Goal: Task Accomplishment & Management: Complete application form

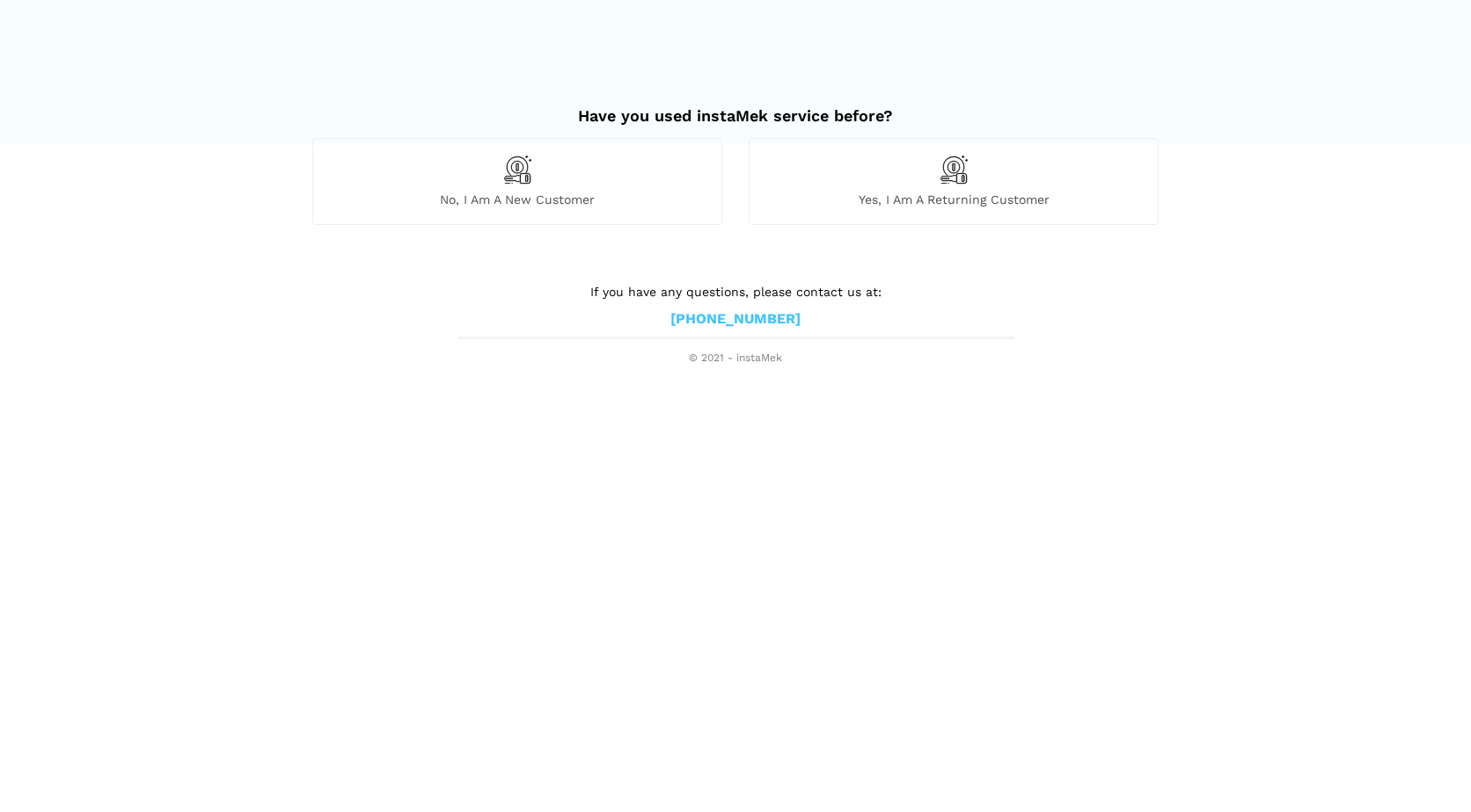
click at [514, 189] on div "No, I am a new customer" at bounding box center [518, 180] width 410 height 86
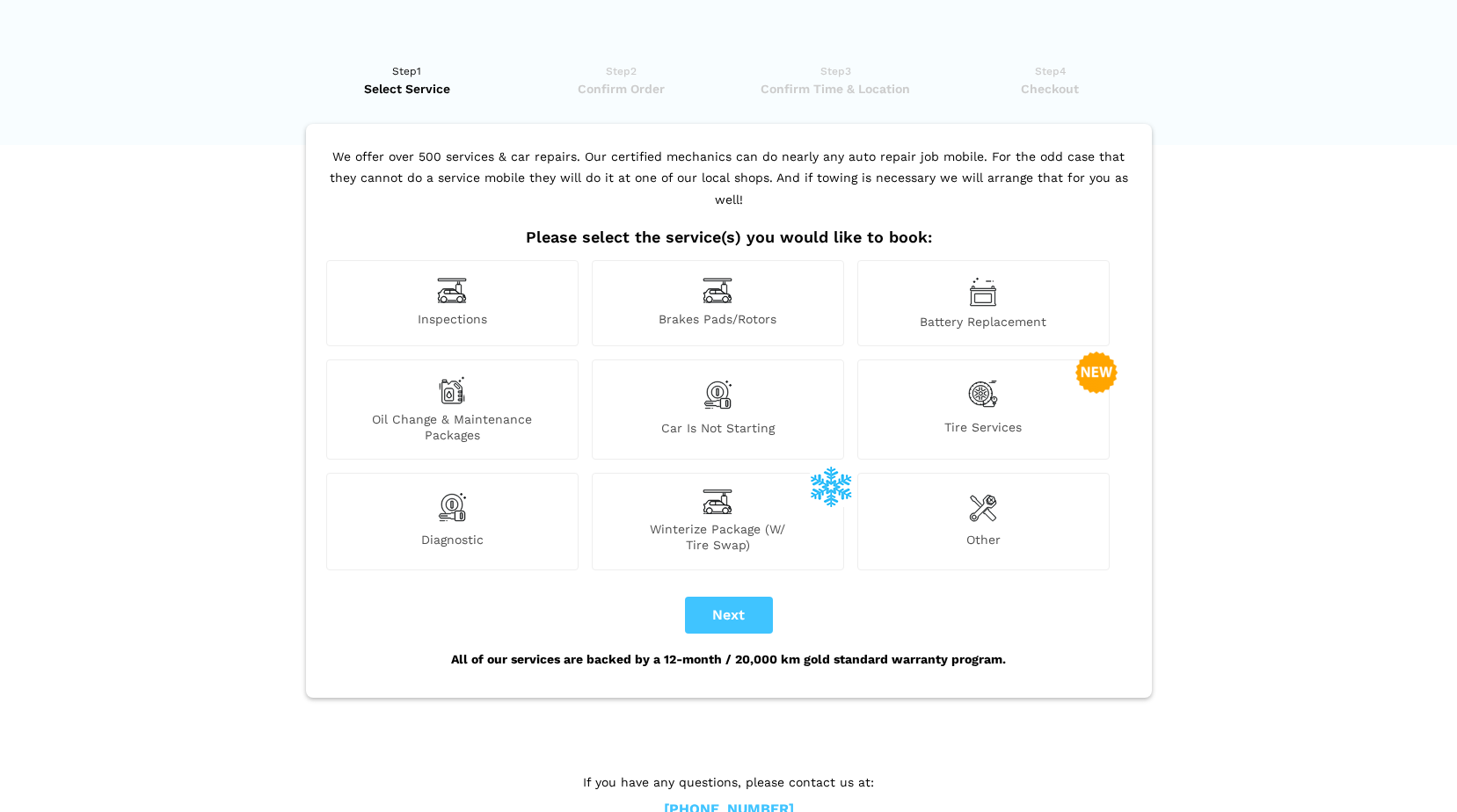
click at [451, 280] on img at bounding box center [451, 291] width 30 height 28
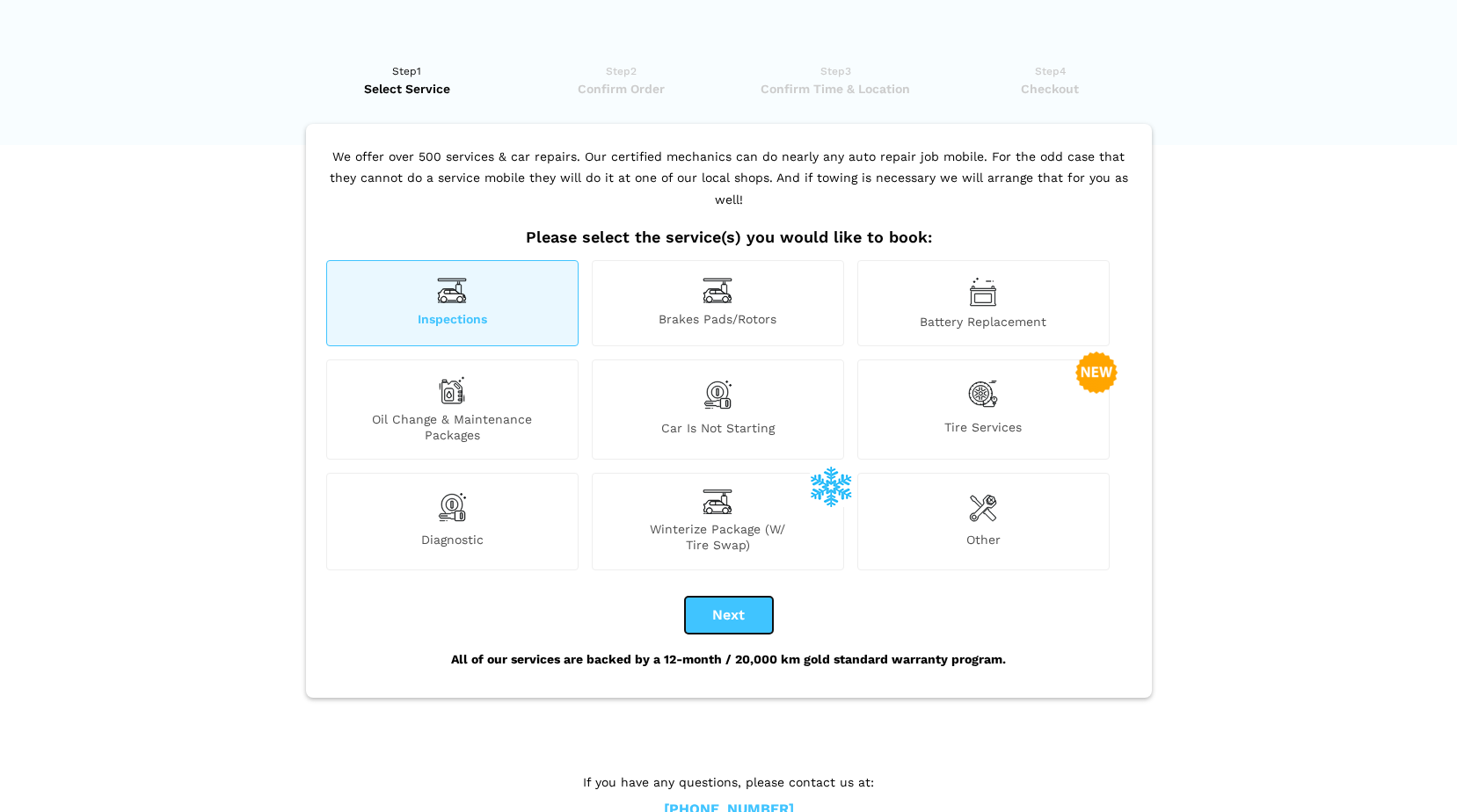
click at [752, 597] on button "Next" at bounding box center [728, 615] width 88 height 36
checkbox input "true"
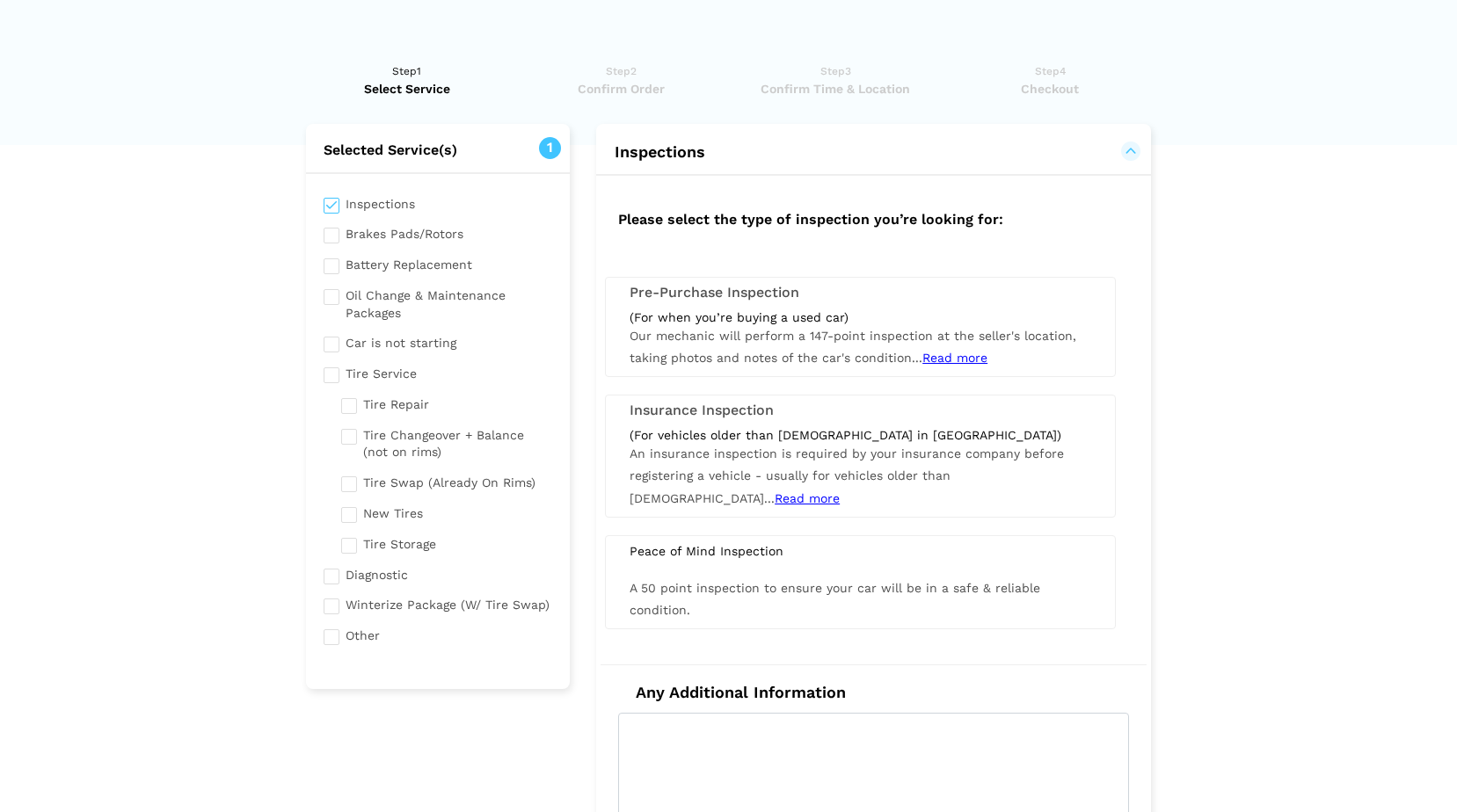
click at [840, 492] on span "Read more" at bounding box center [807, 499] width 65 height 14
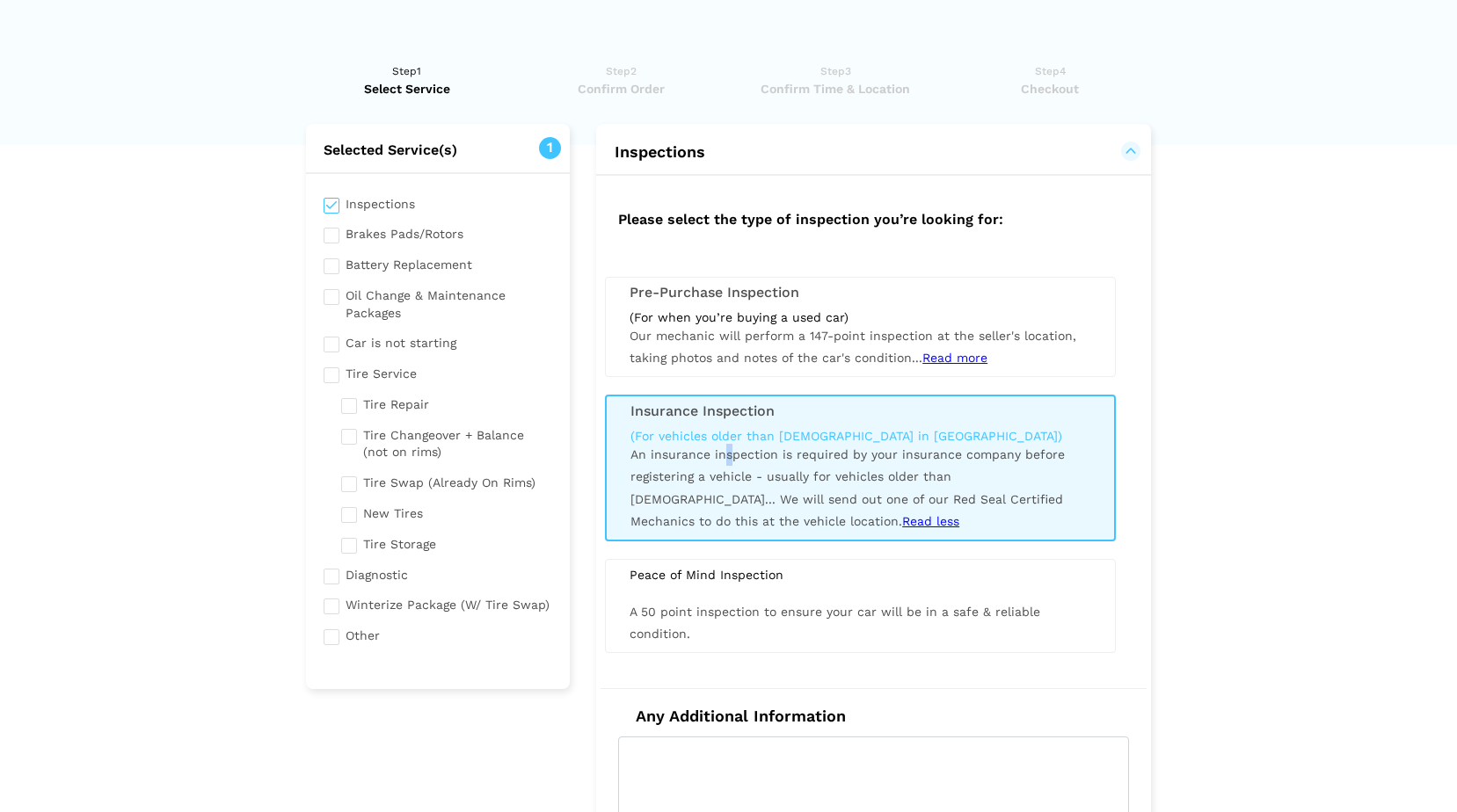
click at [724, 462] on div "(For vehicles older than [DEMOGRAPHIC_DATA] in [GEOGRAPHIC_DATA]) An insurance …" at bounding box center [860, 480] width 486 height 104
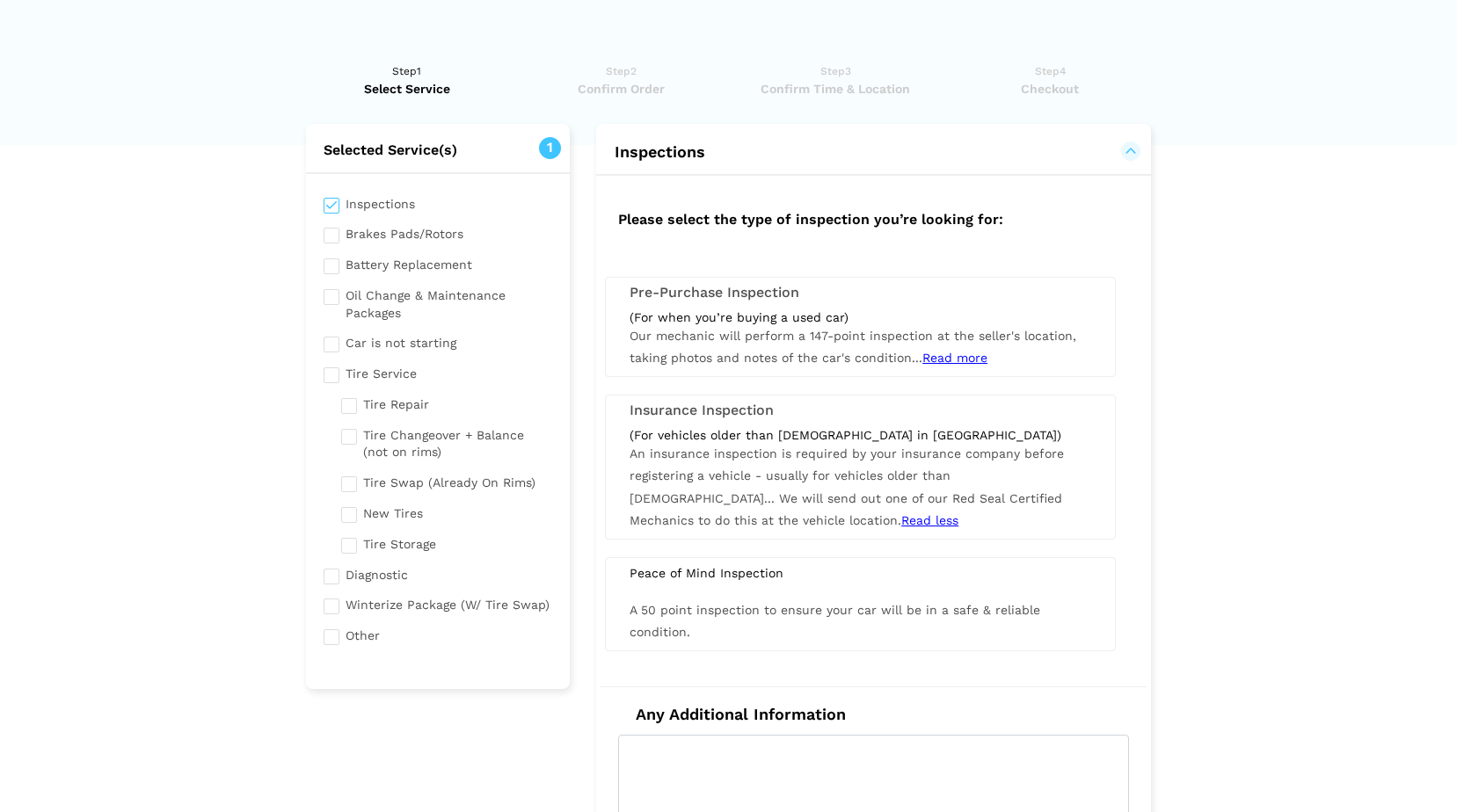
drag, startPoint x: 724, startPoint y: 462, endPoint x: 853, endPoint y: 468, distance: 129.1
click at [853, 468] on span "An insurance inspection is required by your insurance company before registerin…" at bounding box center [847, 487] width 435 height 81
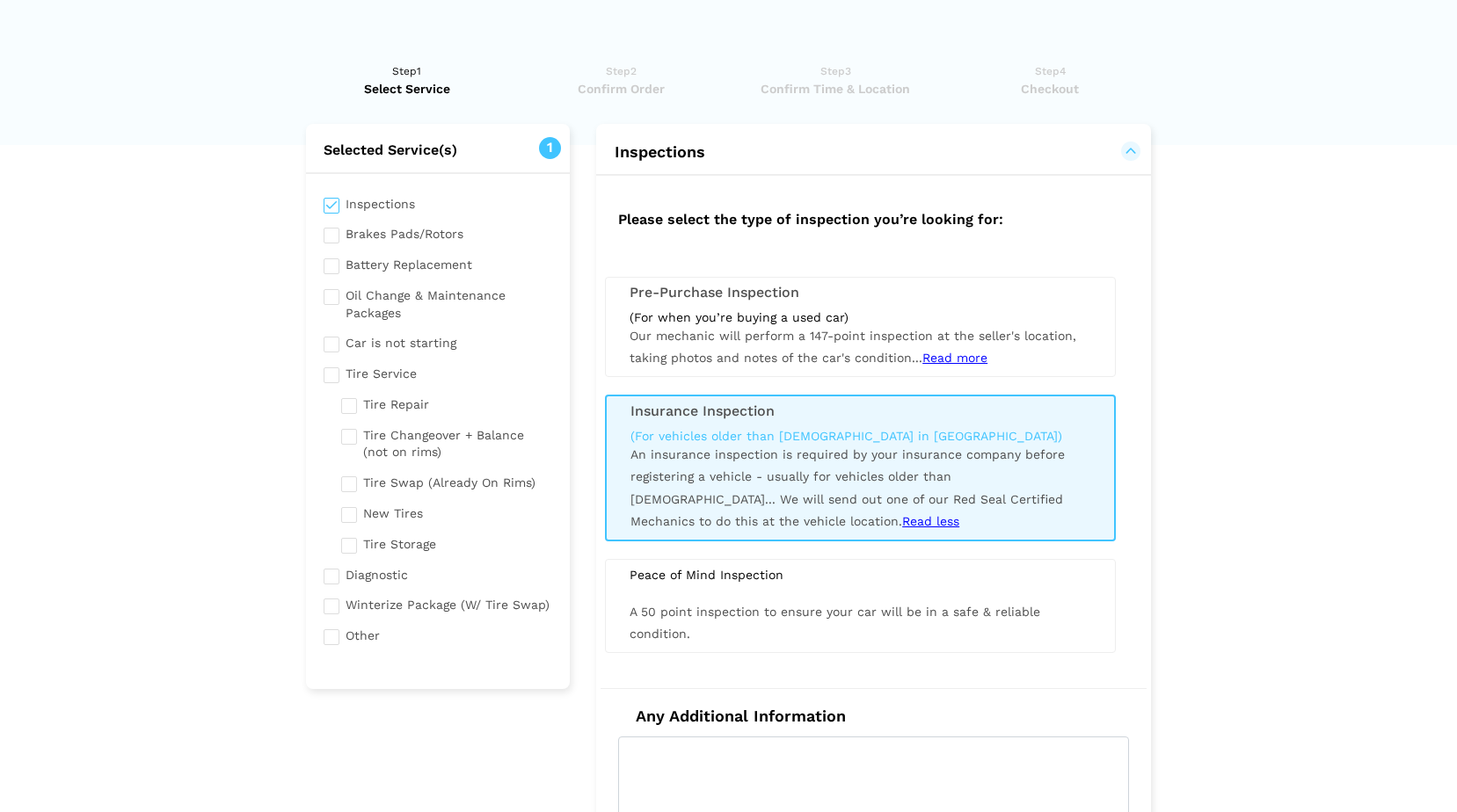
click at [668, 408] on h3 "Insurance Inspection" at bounding box center [861, 411] width 460 height 16
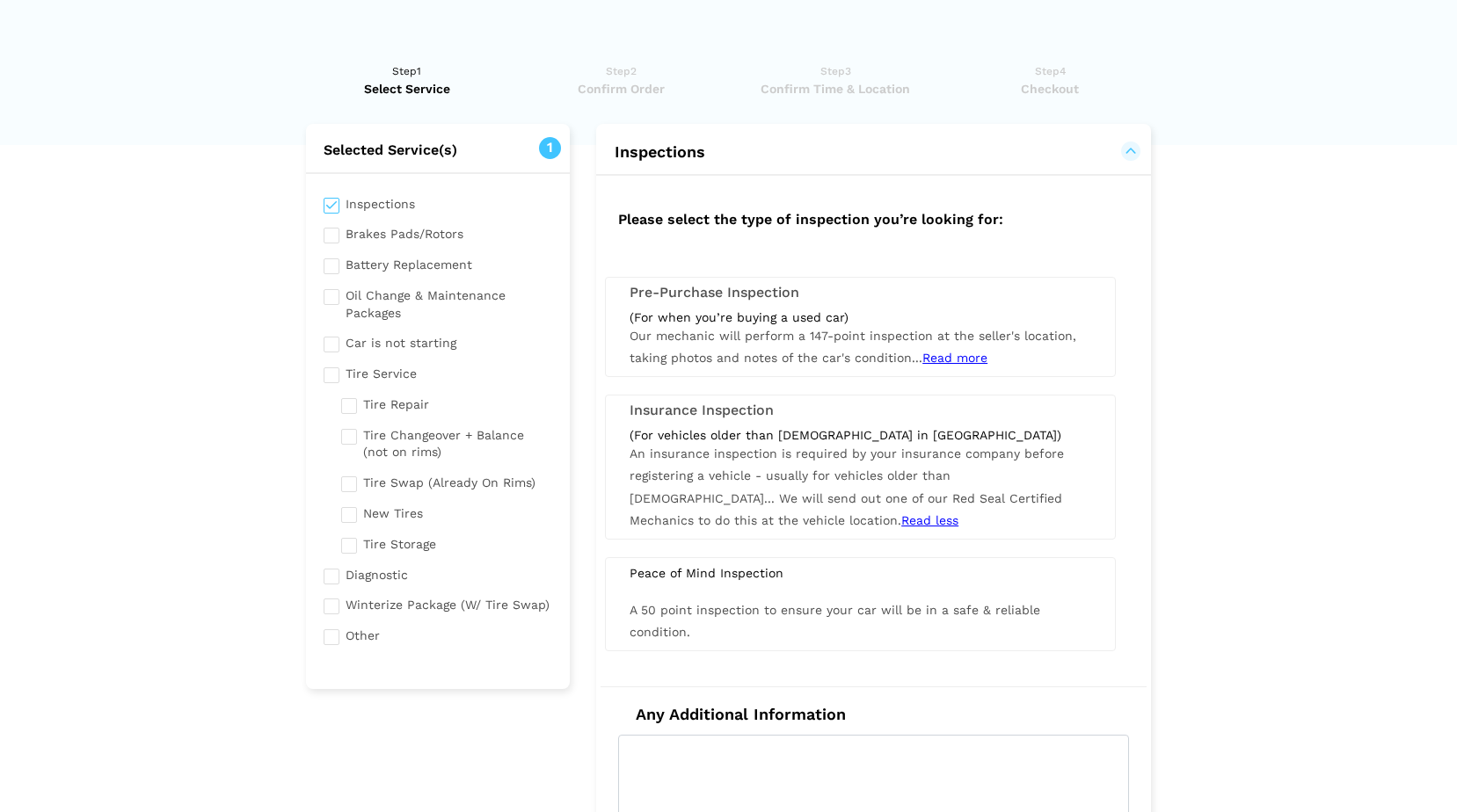
click at [668, 408] on h3 "Insurance Inspection" at bounding box center [861, 411] width 461 height 16
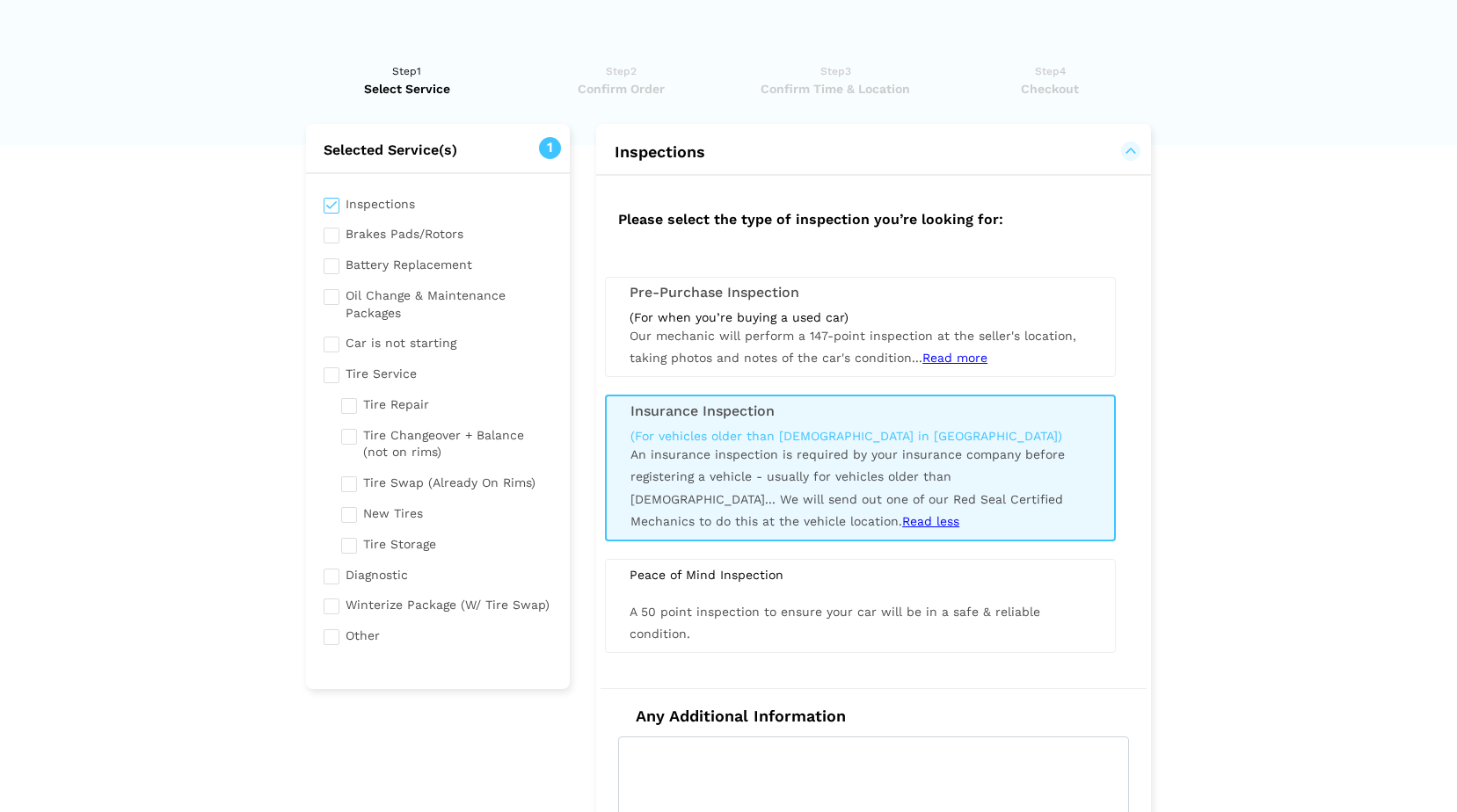
click at [668, 436] on div "(For vehicles older than [DEMOGRAPHIC_DATA] in [GEOGRAPHIC_DATA])" at bounding box center [861, 436] width 460 height 16
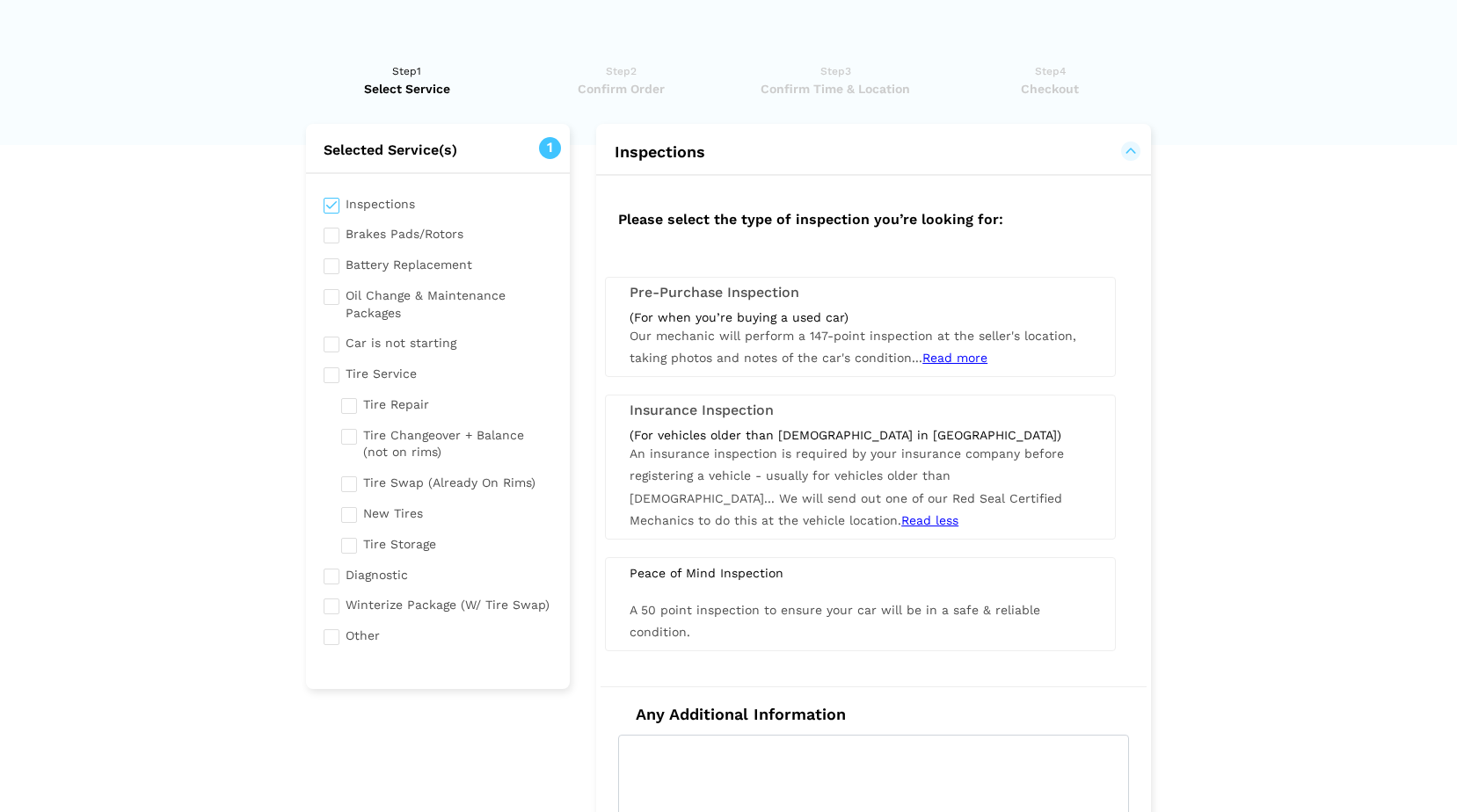
click at [667, 412] on h3 "Insurance Inspection" at bounding box center [861, 411] width 461 height 16
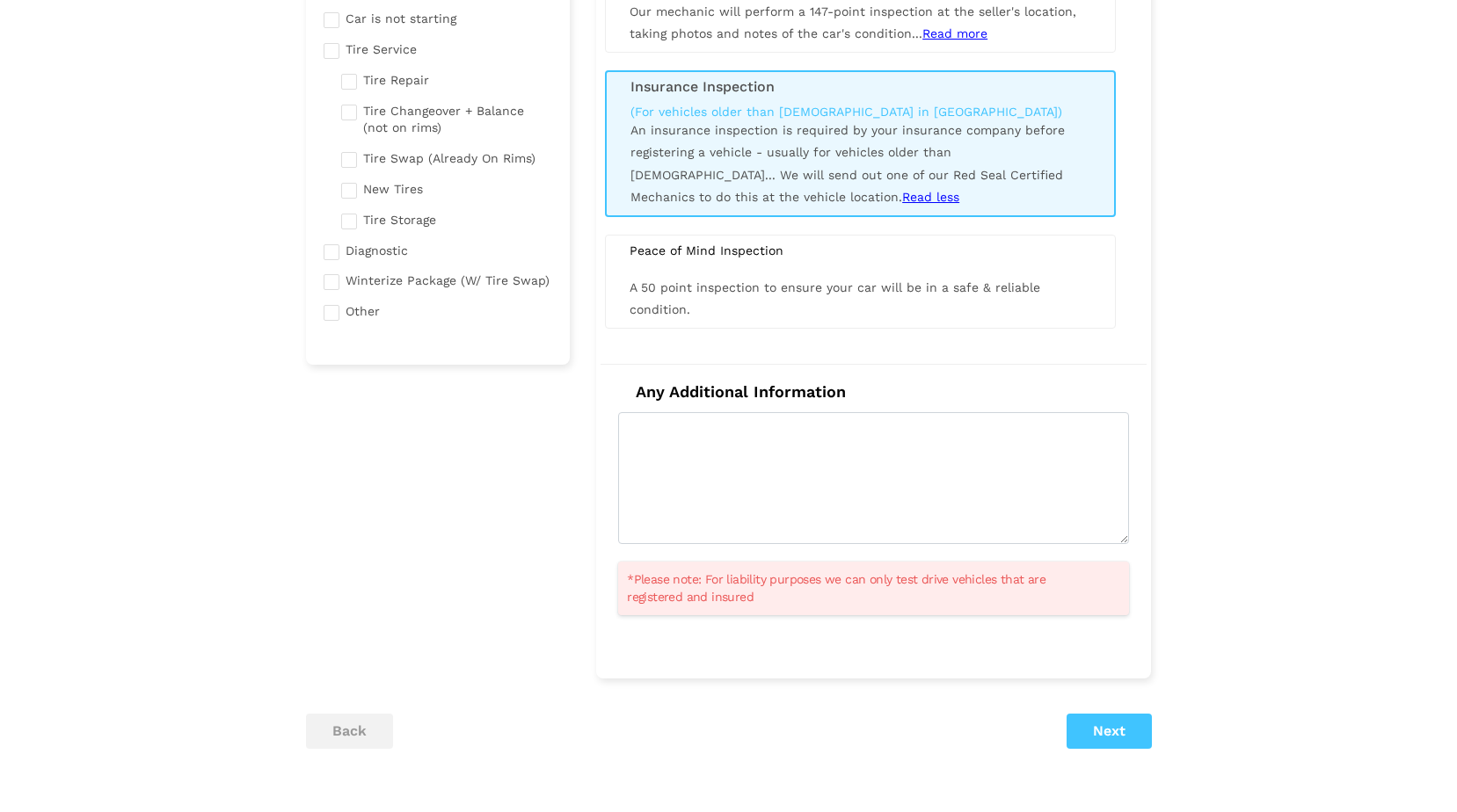
scroll to position [352, 0]
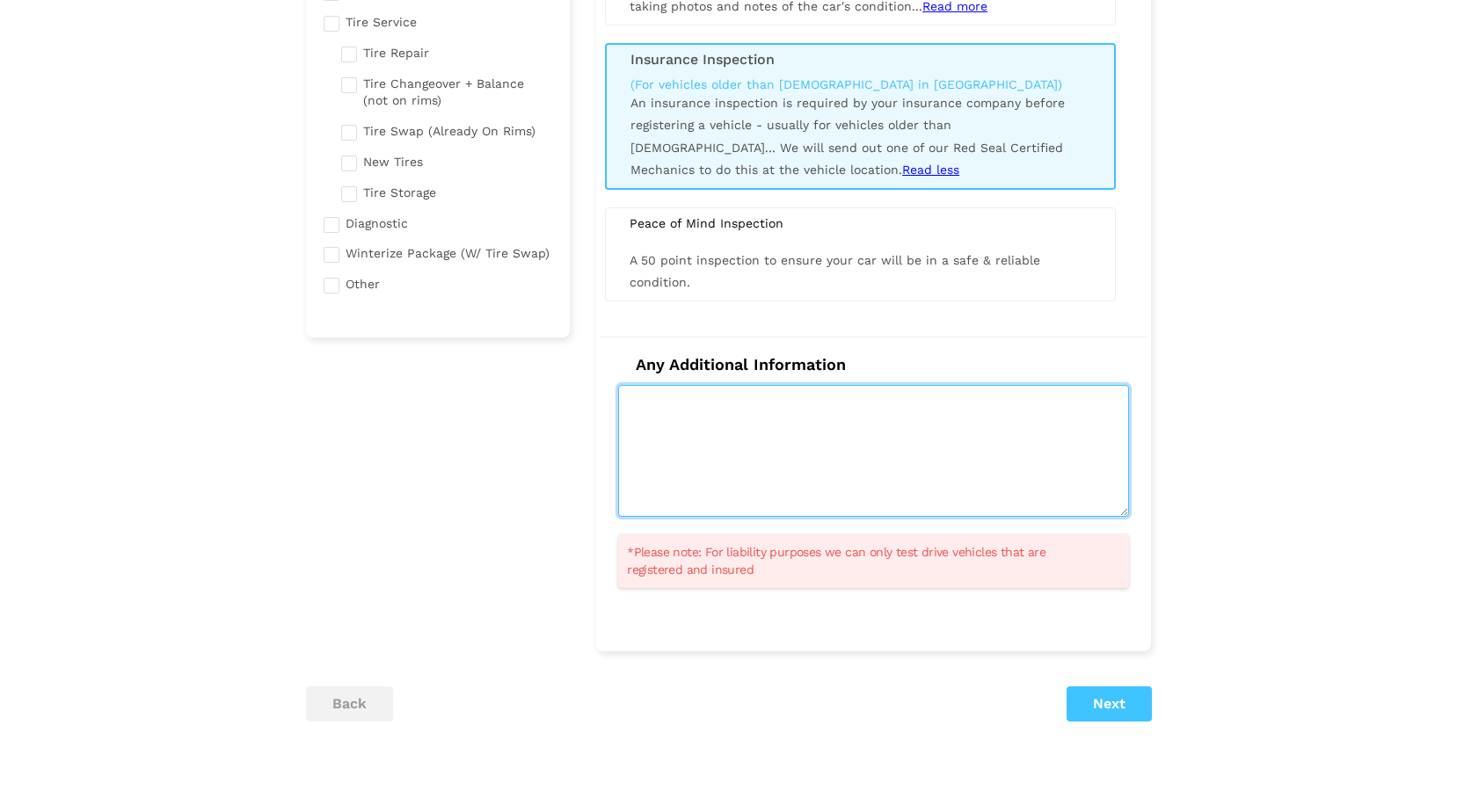
click at [675, 440] on textarea at bounding box center [873, 451] width 511 height 132
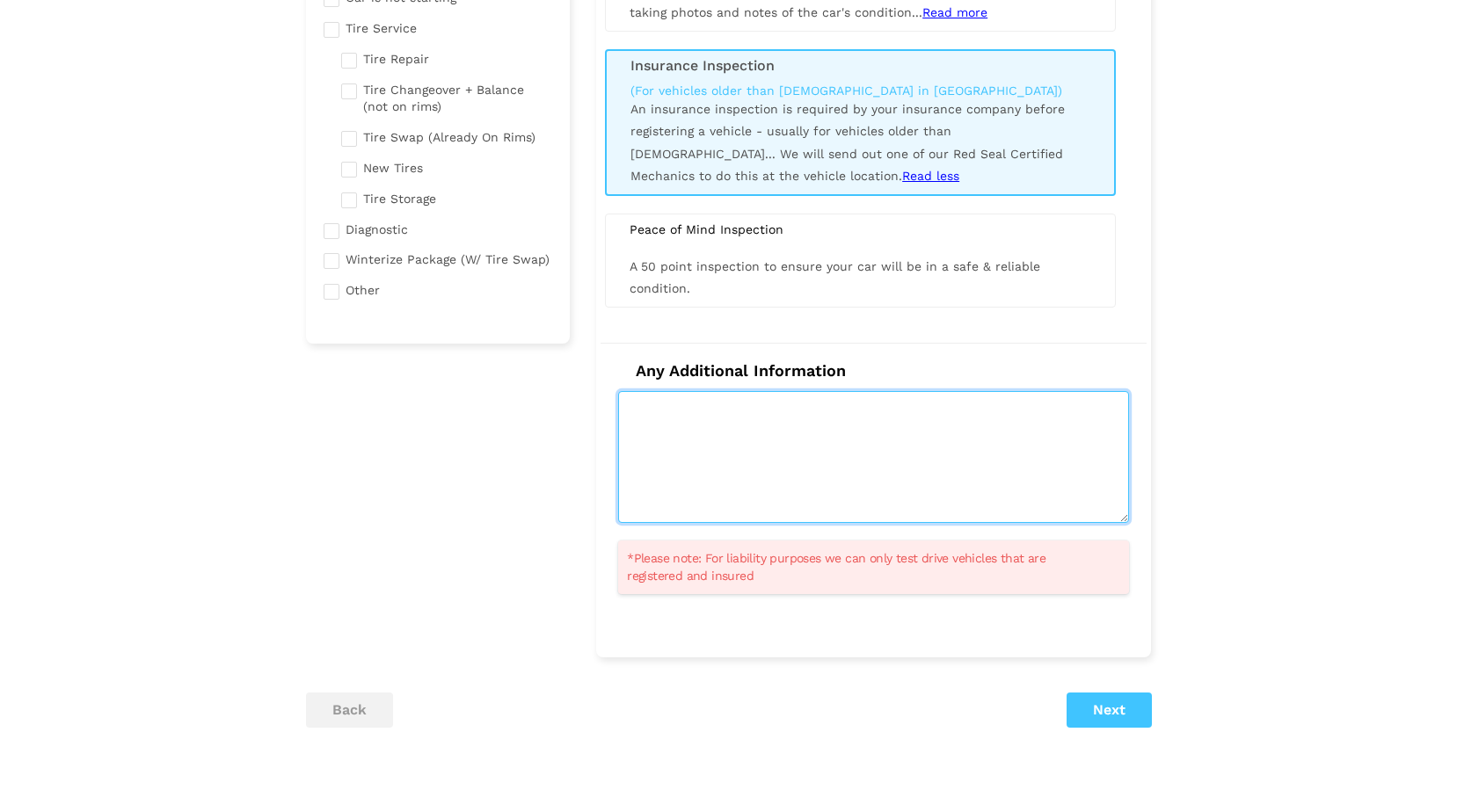
scroll to position [440, 0]
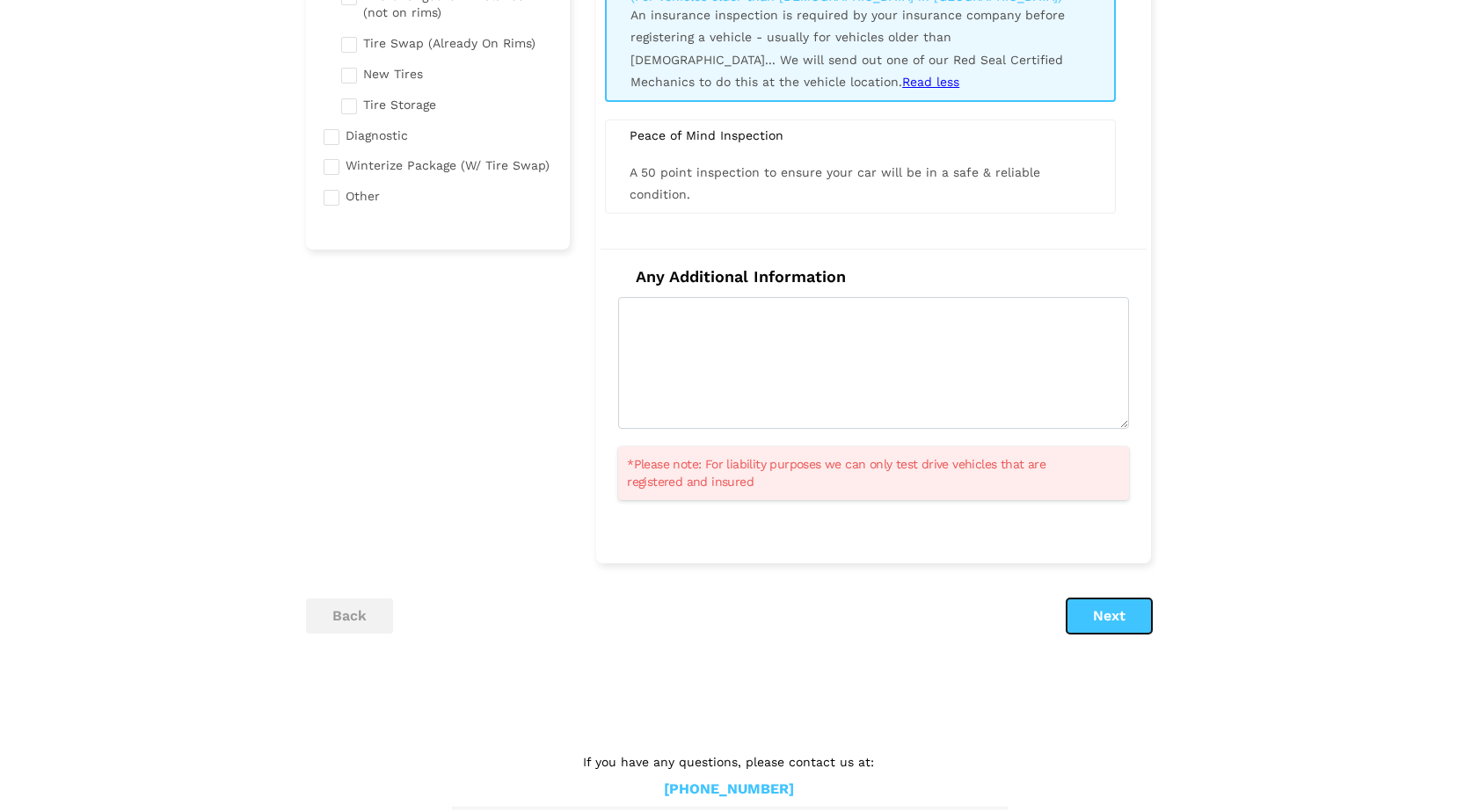
click at [1082, 623] on button "Next" at bounding box center [1109, 617] width 86 height 35
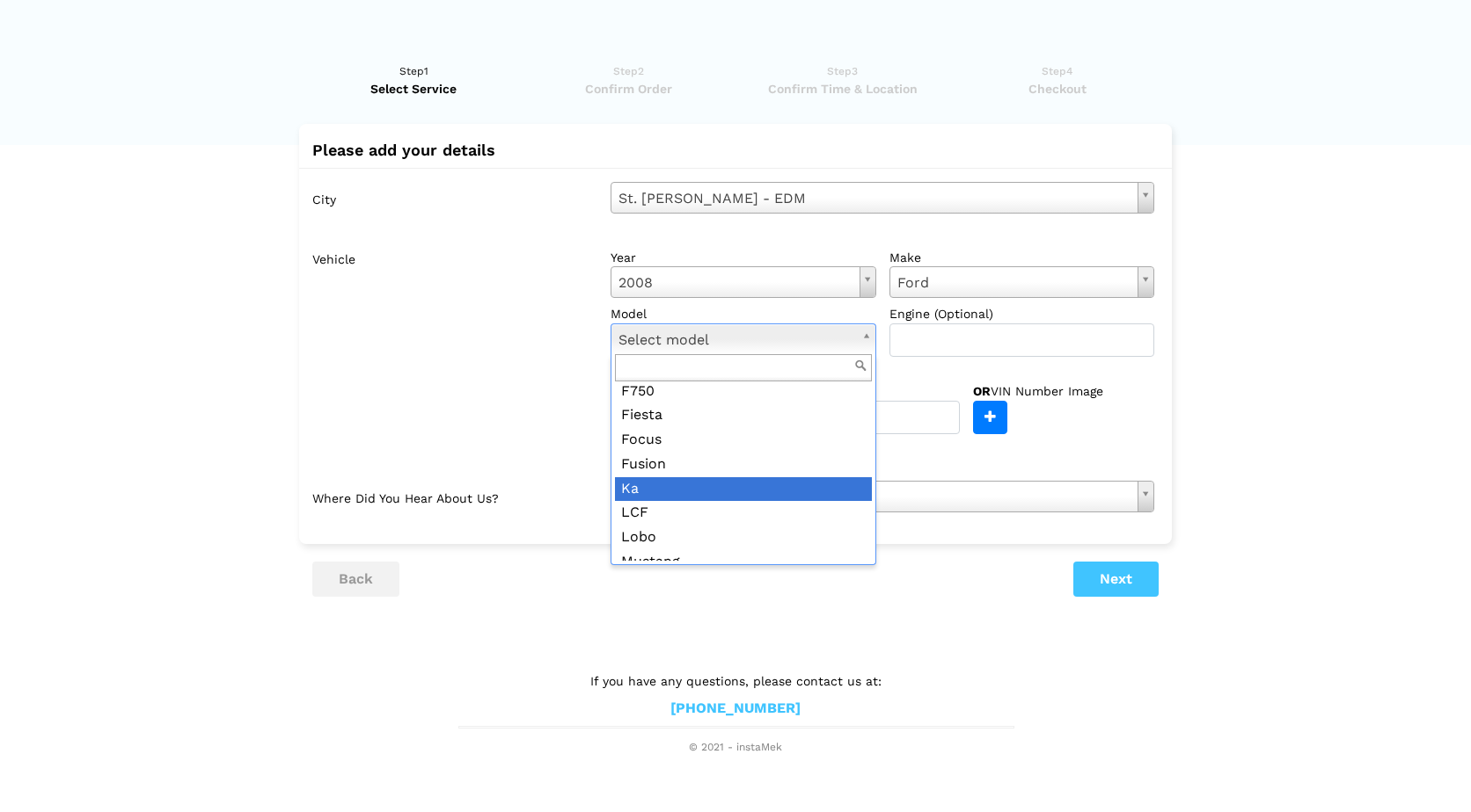
scroll to position [601, 0]
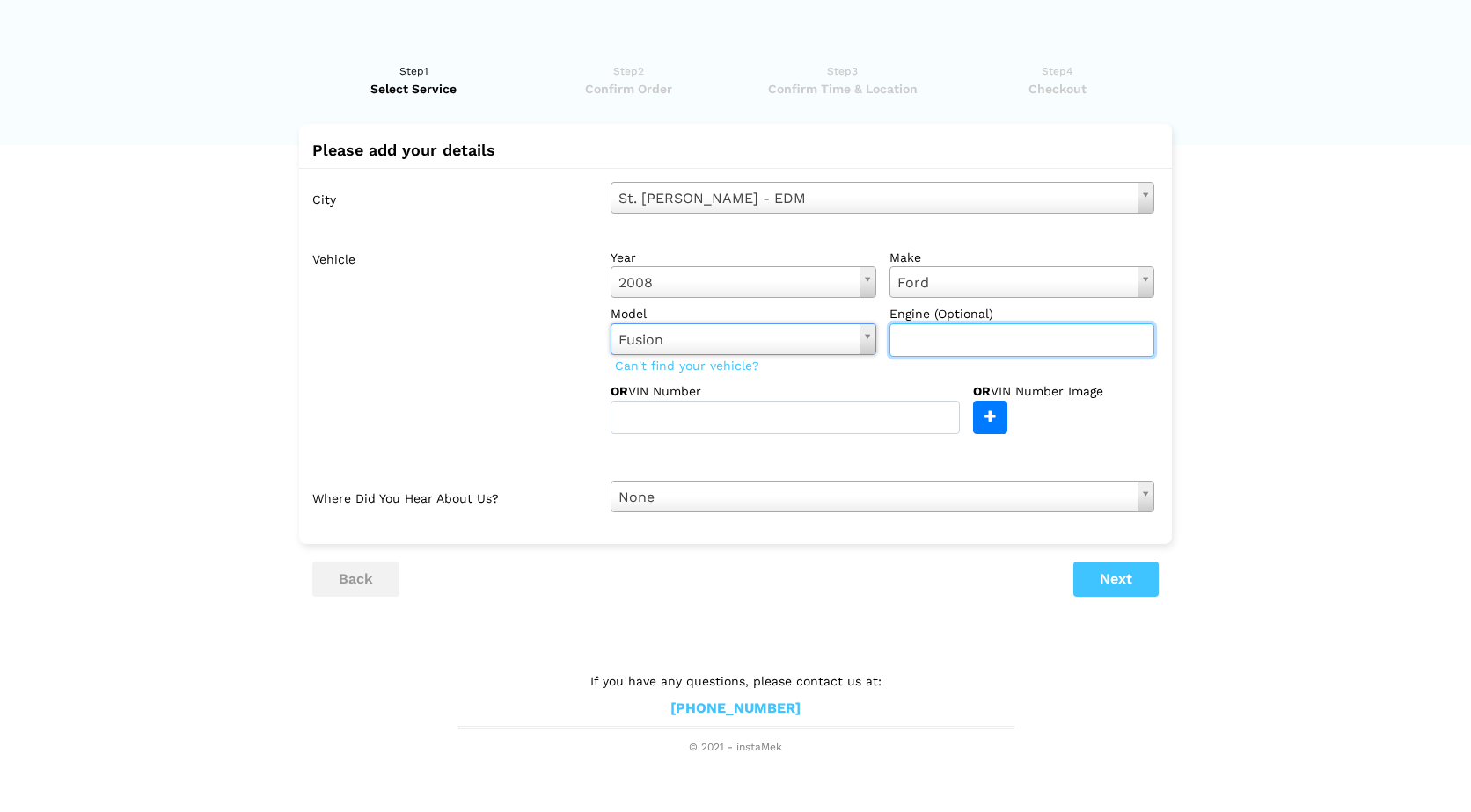
click at [966, 325] on input "text" at bounding box center [1021, 340] width 265 height 34
